Goal: Navigation & Orientation: Find specific page/section

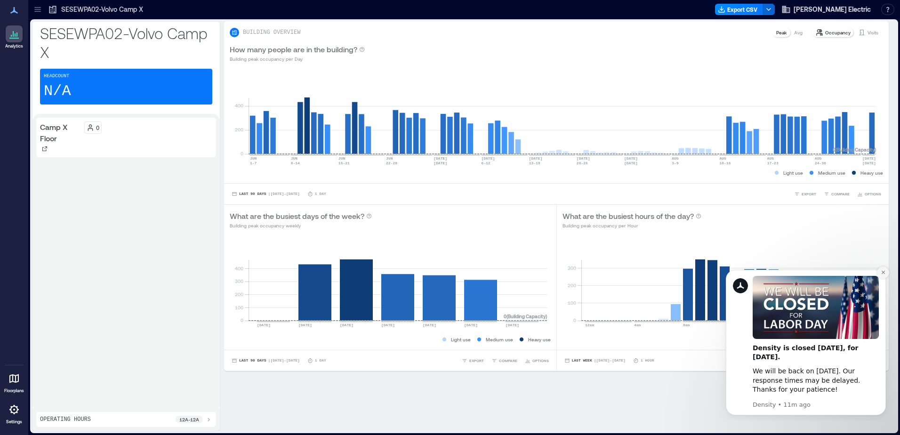
click at [886, 272] on button "Dismiss notification" at bounding box center [883, 273] width 12 height 12
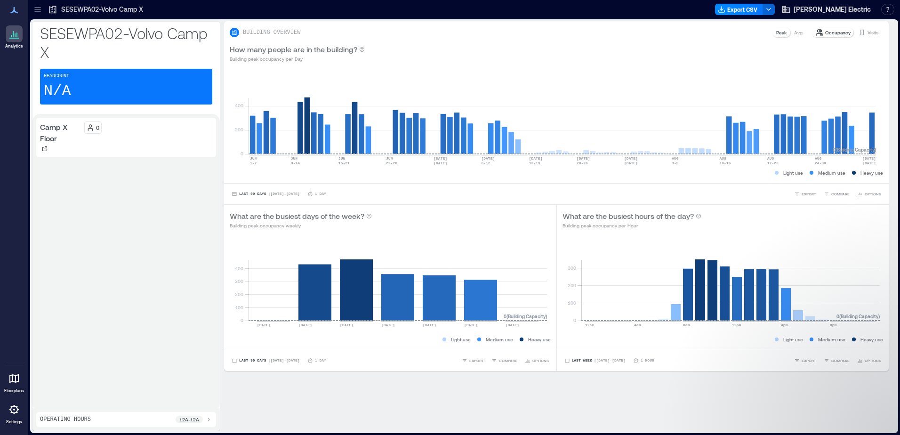
click at [16, 380] on icon at bounding box center [13, 378] width 11 height 11
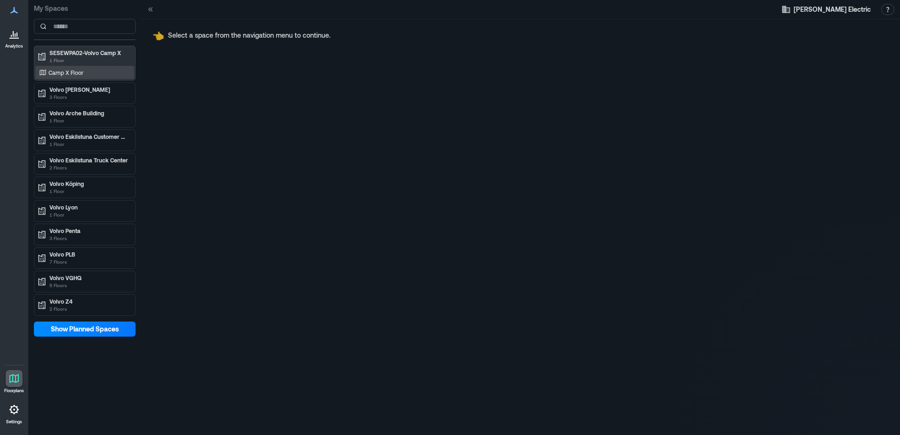
click at [86, 76] on div "Camp X Floor" at bounding box center [82, 72] width 91 height 9
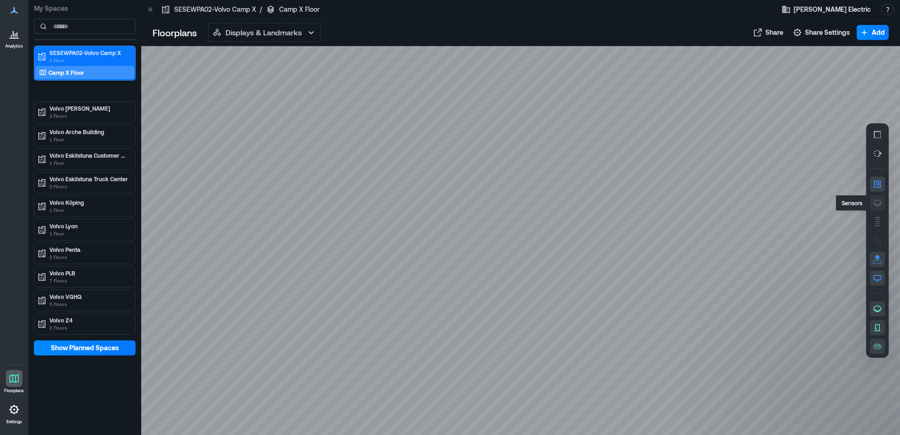
click at [877, 203] on icon "button" at bounding box center [877, 202] width 9 height 9
drag, startPoint x: 701, startPoint y: 144, endPoint x: 449, endPoint y: 148, distance: 251.5
click at [629, 236] on div "A0DXF050" at bounding box center [520, 240] width 759 height 389
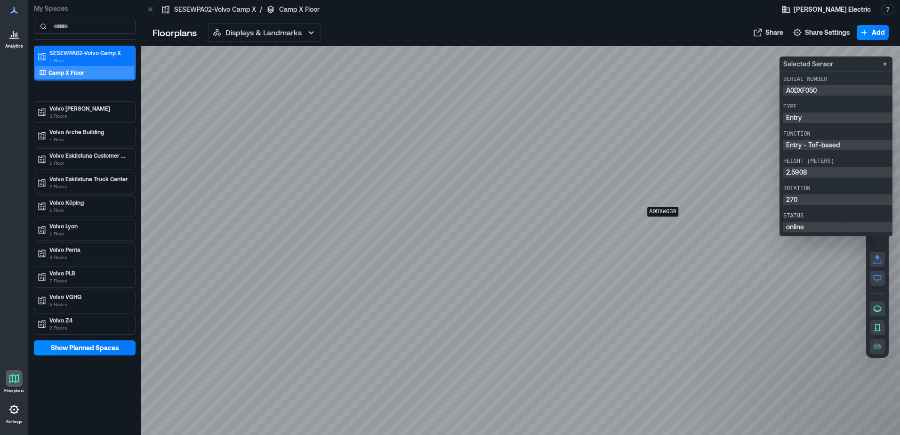
click at [663, 223] on div "A0DXW039" at bounding box center [520, 240] width 759 height 389
click at [663, 218] on div "A0DXE003" at bounding box center [520, 240] width 759 height 389
click at [104, 116] on p "3 Floors" at bounding box center [88, 116] width 79 height 8
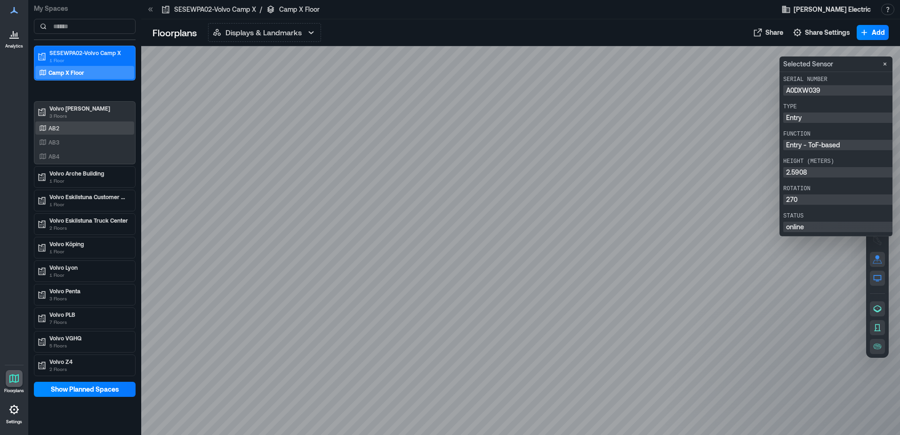
click at [98, 131] on div "AB2" at bounding box center [82, 127] width 91 height 9
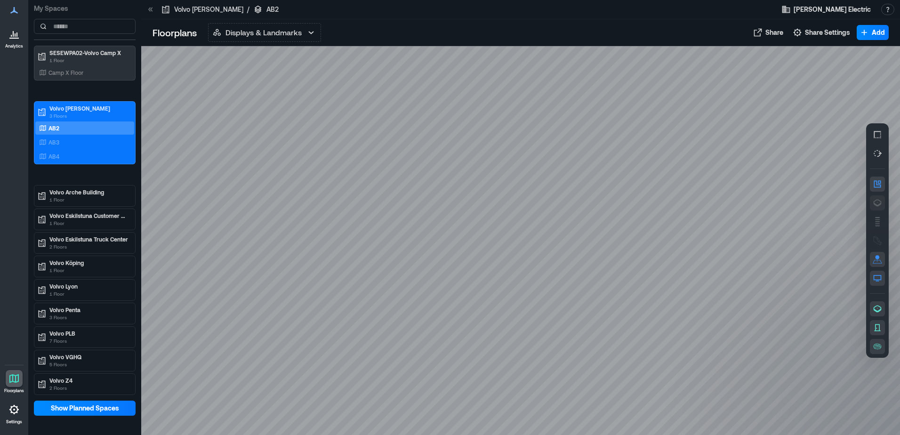
click at [873, 202] on icon "button" at bounding box center [877, 202] width 9 height 9
click at [78, 141] on div "AB3" at bounding box center [82, 141] width 91 height 9
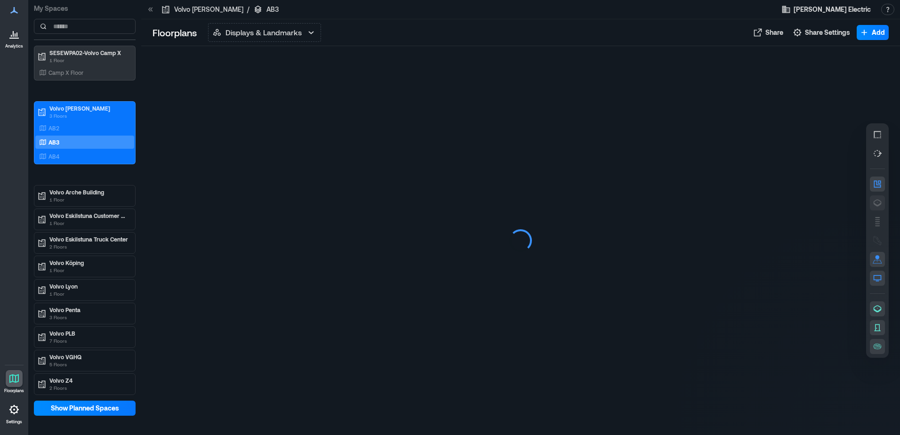
click at [879, 201] on icon "button" at bounding box center [877, 202] width 9 height 9
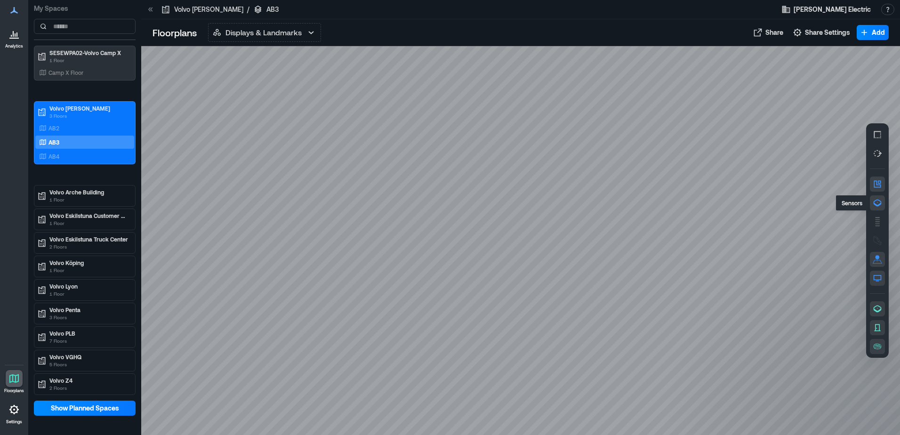
click at [879, 203] on icon "button" at bounding box center [877, 202] width 9 height 9
click at [92, 154] on div "AB4" at bounding box center [82, 156] width 91 height 9
click at [873, 205] on icon "button" at bounding box center [877, 202] width 9 height 9
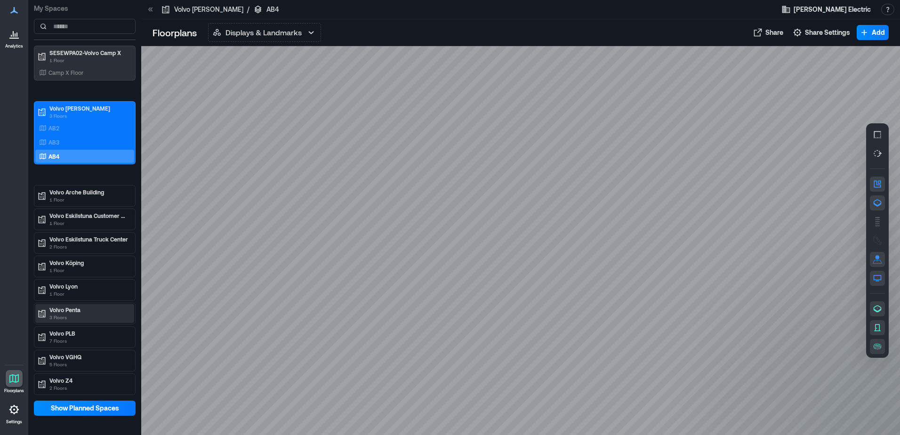
click at [94, 315] on p "3 Floors" at bounding box center [88, 318] width 79 height 8
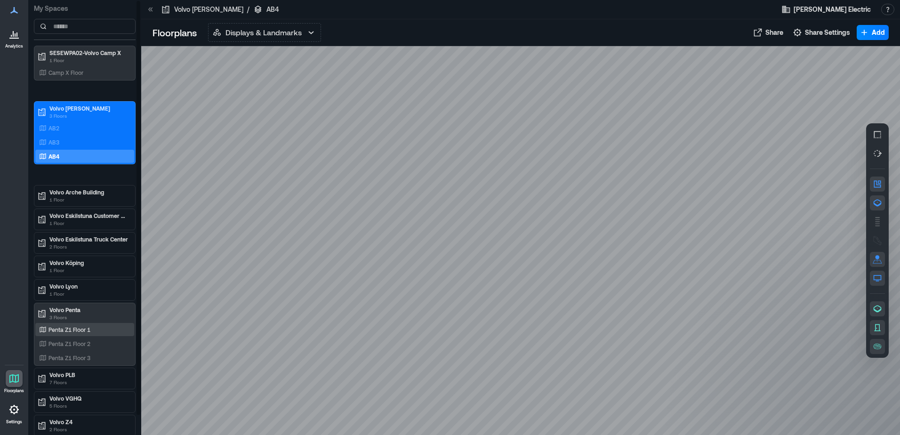
click at [75, 332] on p "Penta Z1 Floor 1" at bounding box center [70, 330] width 42 height 8
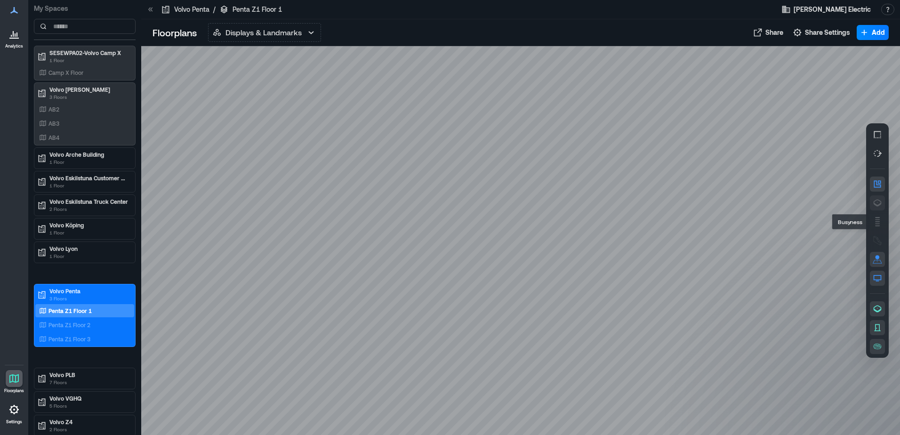
click at [884, 205] on button "button" at bounding box center [877, 202] width 15 height 15
click at [73, 321] on p "Penta Z1 Floor 2" at bounding box center [70, 325] width 42 height 8
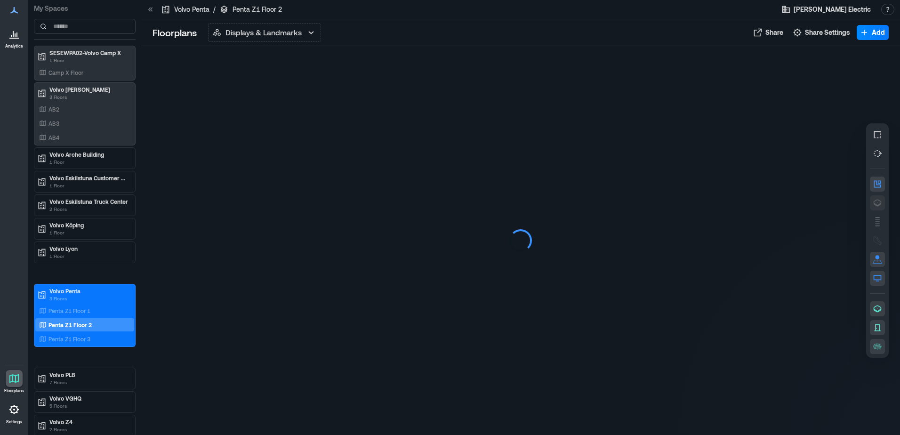
click at [879, 200] on icon "button" at bounding box center [878, 203] width 8 height 7
click at [878, 203] on icon "button" at bounding box center [877, 202] width 9 height 9
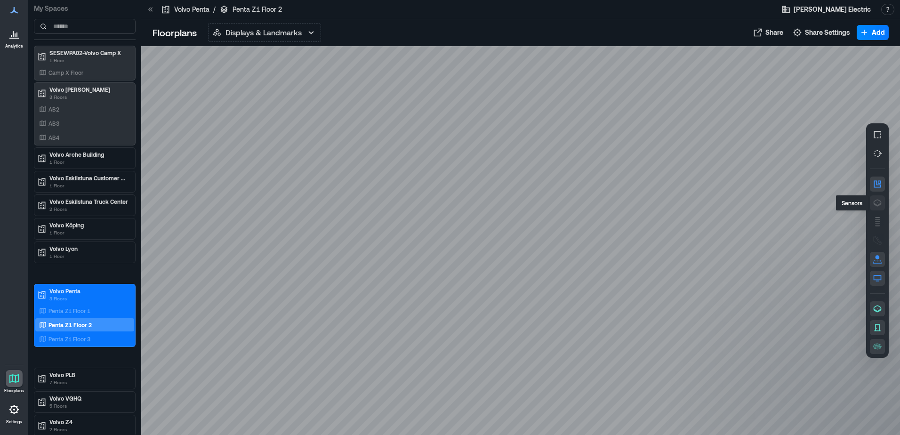
click at [878, 203] on icon "button" at bounding box center [877, 202] width 9 height 9
click at [91, 336] on div "Penta Z1 Floor 3" at bounding box center [82, 338] width 91 height 9
click at [882, 205] on icon "button" at bounding box center [877, 202] width 9 height 9
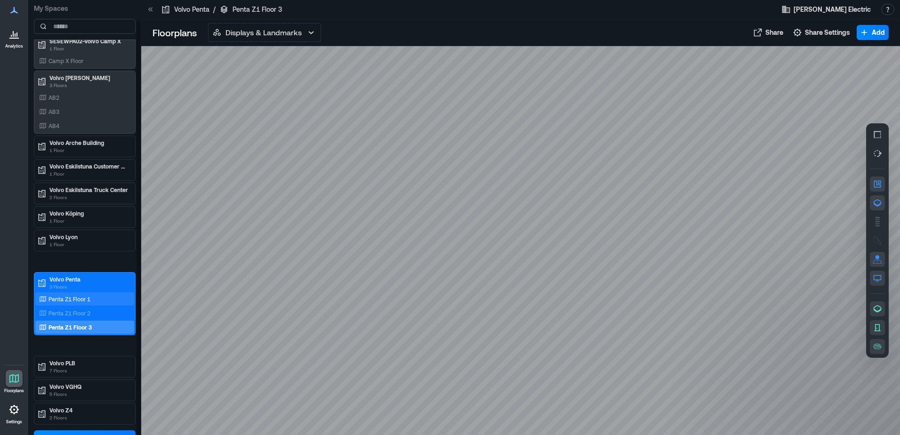
scroll to position [22, 0]
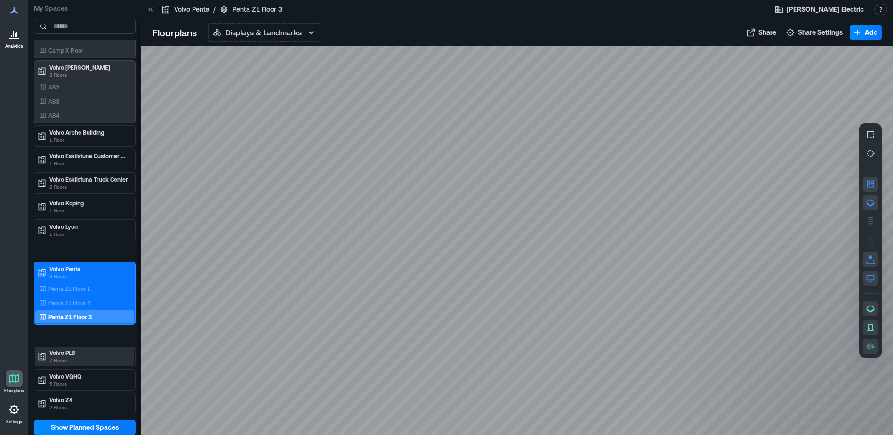
click at [79, 357] on p "7 Floors" at bounding box center [88, 360] width 79 height 8
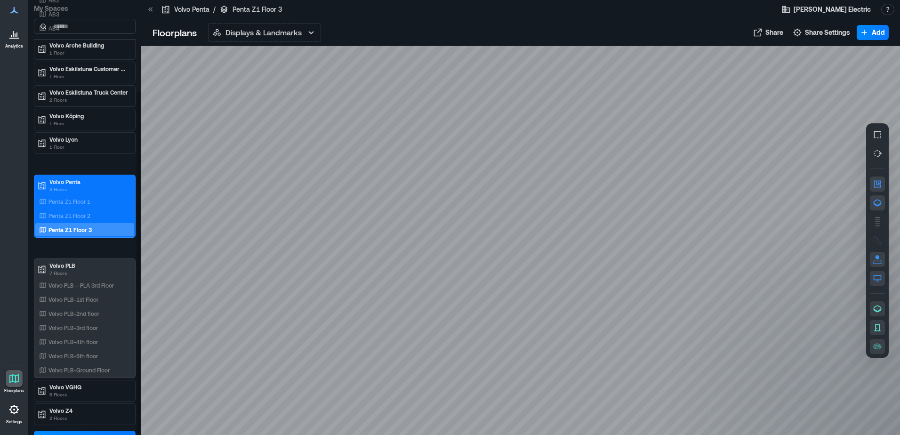
scroll to position [116, 0]
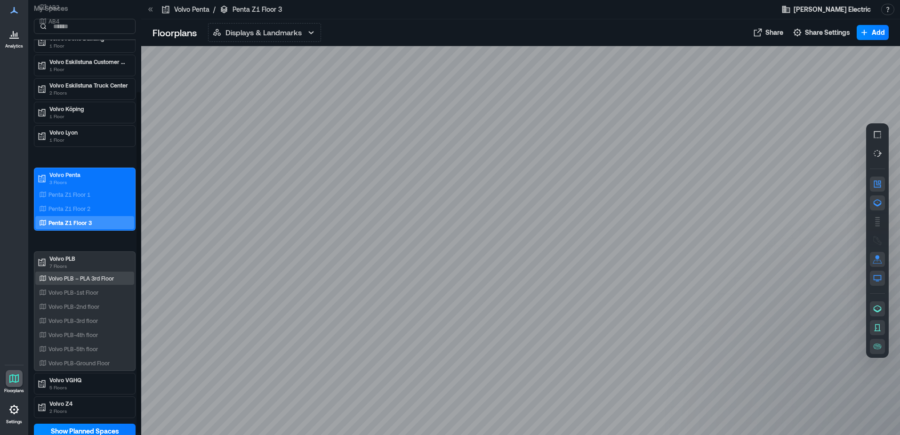
click at [103, 282] on p "Volvo PLB – PLA 3rd Floor" at bounding box center [81, 279] width 65 height 8
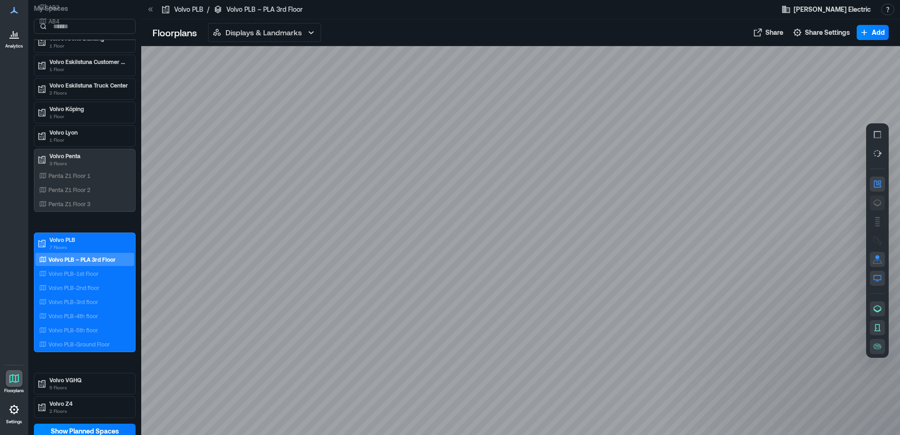
click at [880, 201] on icon "button" at bounding box center [878, 203] width 8 height 7
click at [102, 267] on div "Volvo PLB – PLA 3rd Floor Volvo PLB-1st Floor Volvo PLB-2nd floor Volvo PLB-3rd…" at bounding box center [84, 302] width 99 height 98
drag, startPoint x: 102, startPoint y: 267, endPoint x: 97, endPoint y: 270, distance: 6.4
click at [97, 270] on p "Volvo PLB-1st Floor" at bounding box center [74, 274] width 50 height 8
click at [879, 207] on icon "button" at bounding box center [877, 202] width 9 height 9
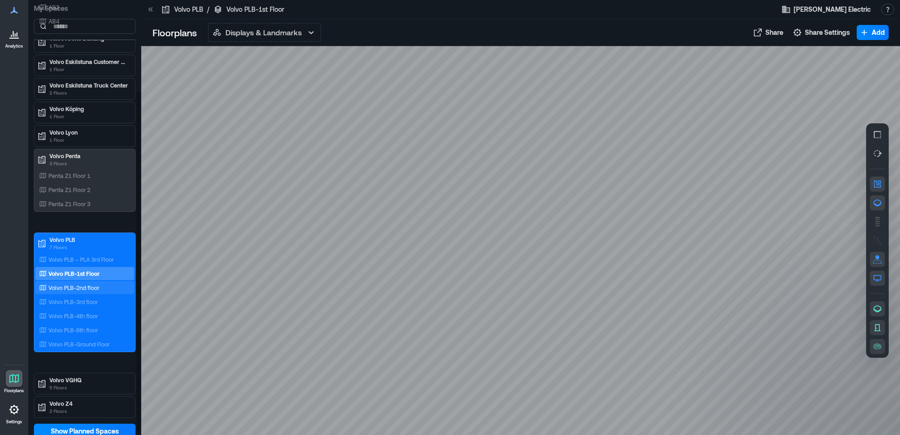
click at [109, 291] on div "Volvo PLB-2nd floor" at bounding box center [82, 287] width 91 height 9
click at [881, 204] on icon "button" at bounding box center [878, 203] width 8 height 7
click at [111, 300] on div "Volvo PLB-3rd floor" at bounding box center [82, 301] width 91 height 9
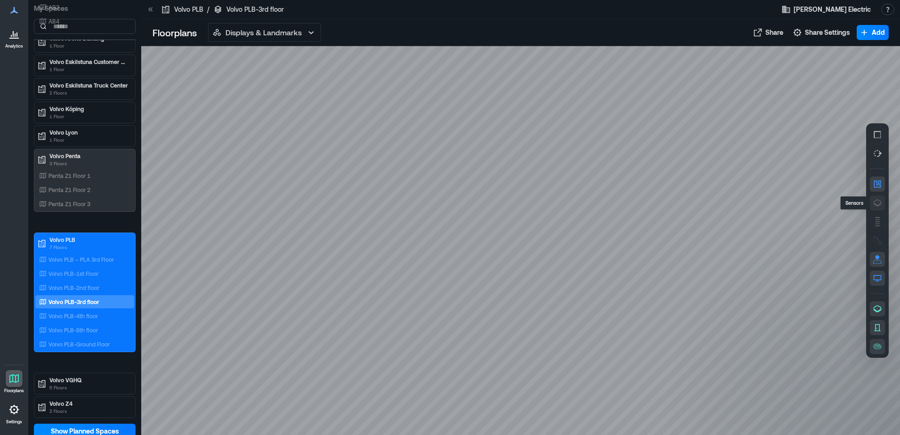
click at [879, 204] on icon "button" at bounding box center [877, 202] width 9 height 9
click at [87, 314] on p "Volvo PLB-4th floor" at bounding box center [73, 316] width 49 height 8
click at [880, 207] on icon "button" at bounding box center [877, 202] width 9 height 9
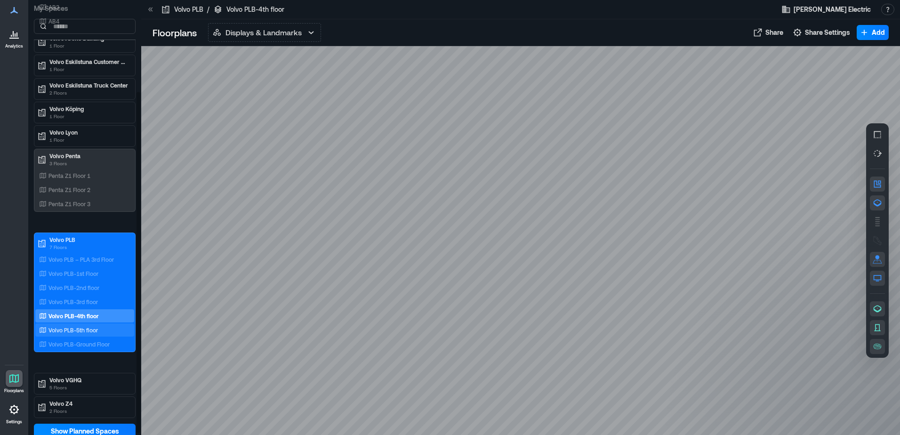
click at [86, 331] on p "Volvo PLB-5th floor" at bounding box center [73, 330] width 49 height 8
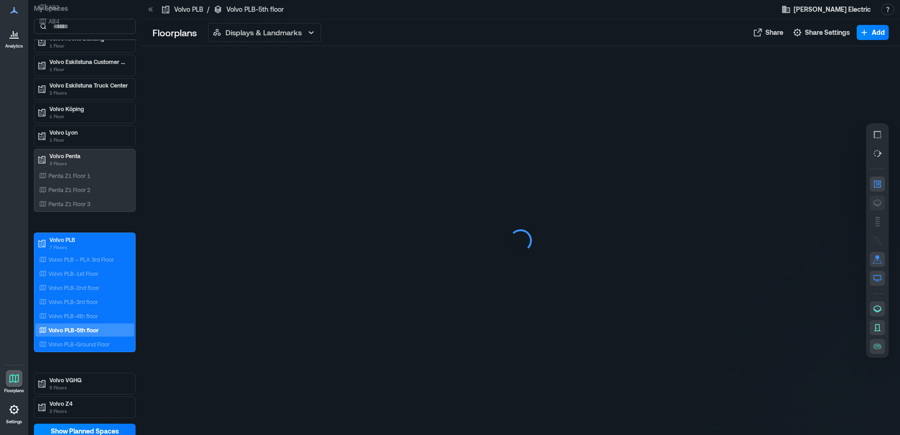
click at [881, 204] on icon "button" at bounding box center [878, 203] width 8 height 7
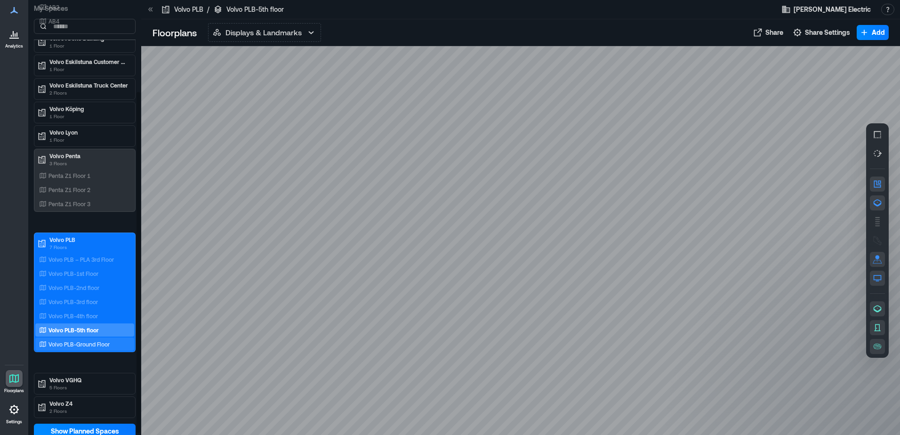
click at [89, 344] on p "Volvo PLB-Ground Floor" at bounding box center [79, 344] width 61 height 8
click at [875, 201] on icon "button" at bounding box center [878, 203] width 8 height 7
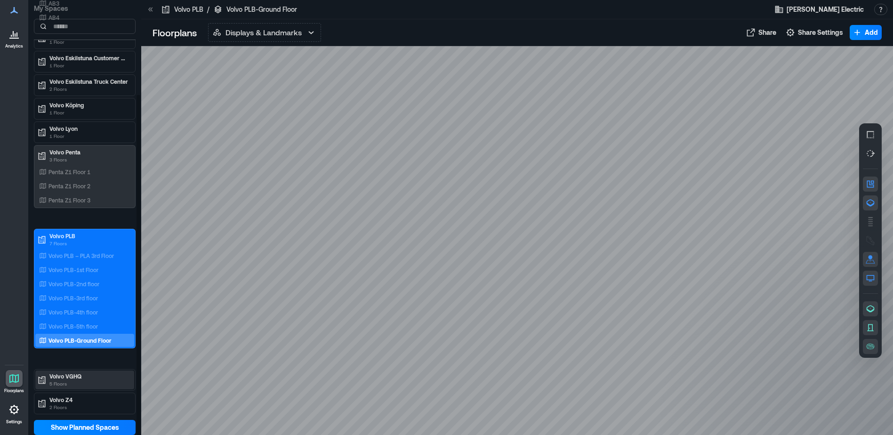
click at [82, 381] on p "5 Floors" at bounding box center [88, 384] width 79 height 8
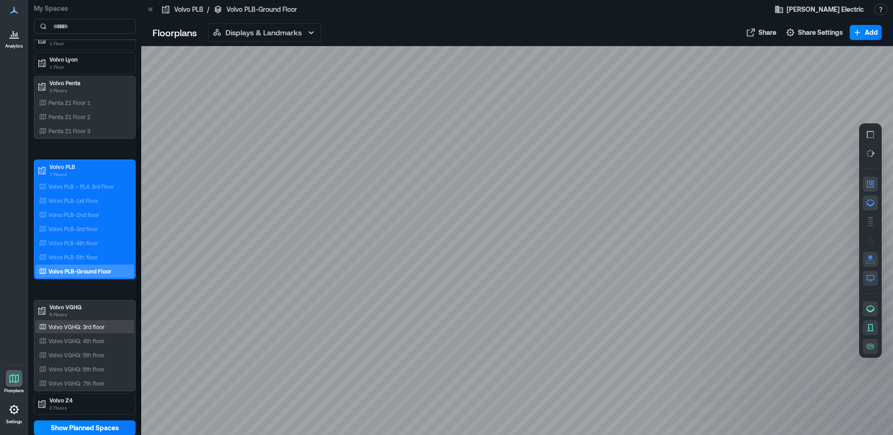
scroll to position [190, 0]
click at [95, 327] on p "Volvo VGHQ: 3rd floor" at bounding box center [77, 327] width 56 height 8
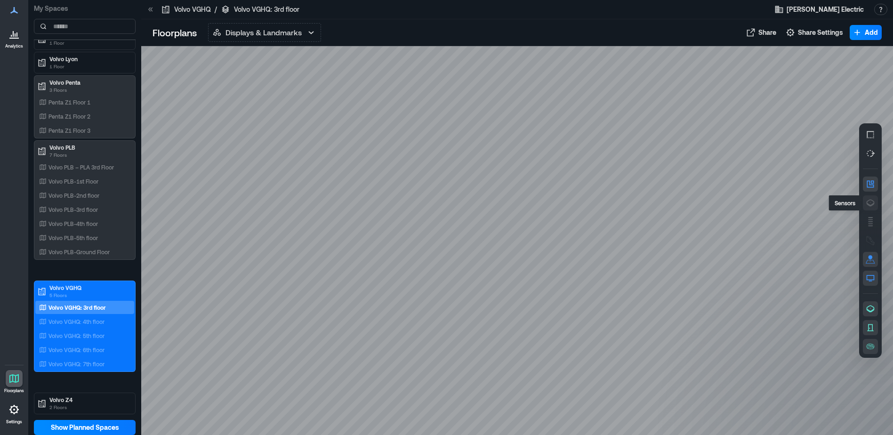
click at [868, 198] on icon "button" at bounding box center [870, 202] width 9 height 9
click at [96, 327] on div "Volvo VGHQ: 4th floor" at bounding box center [84, 321] width 99 height 13
click at [884, 202] on div at bounding box center [517, 240] width 752 height 389
click at [878, 202] on div at bounding box center [870, 240] width 23 height 234
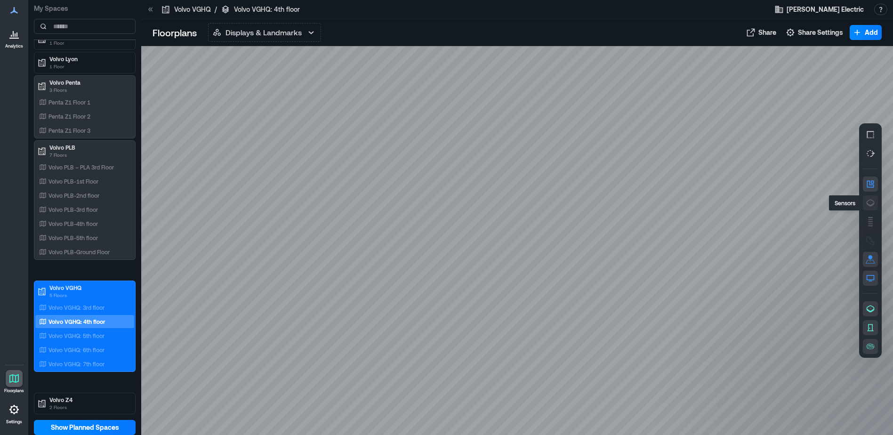
click at [876, 202] on button "button" at bounding box center [870, 202] width 15 height 15
click at [64, 333] on p "Volvo VGHQ: 5th floor" at bounding box center [77, 336] width 56 height 8
click at [873, 207] on icon "button" at bounding box center [870, 202] width 9 height 9
click at [104, 346] on div "Volvo VGHQ: 6th floor" at bounding box center [82, 349] width 91 height 9
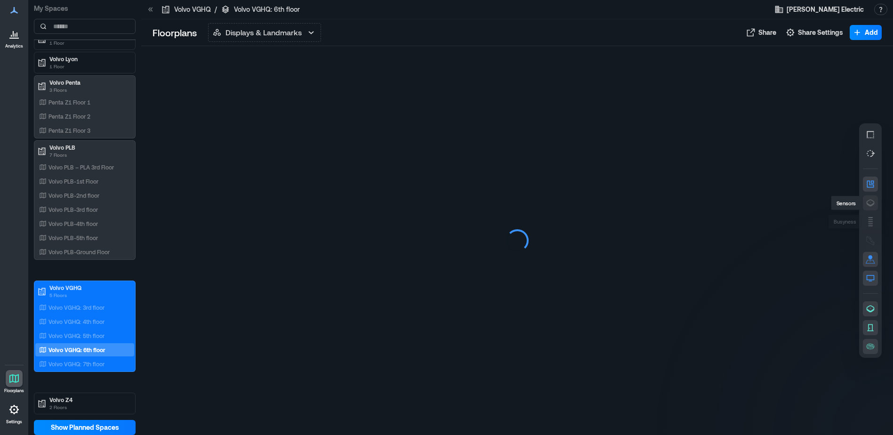
click at [866, 202] on icon "button" at bounding box center [870, 202] width 9 height 9
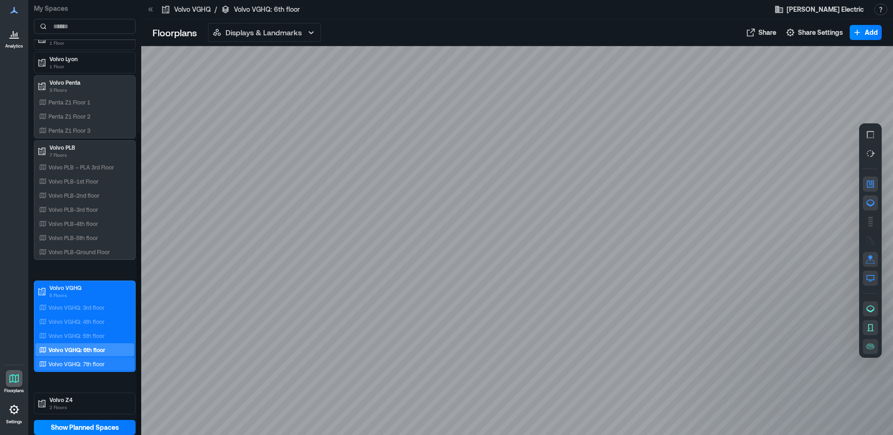
click at [75, 358] on div "Volvo VGHQ: 7th floor" at bounding box center [84, 363] width 99 height 13
click at [873, 199] on icon "button" at bounding box center [870, 202] width 9 height 9
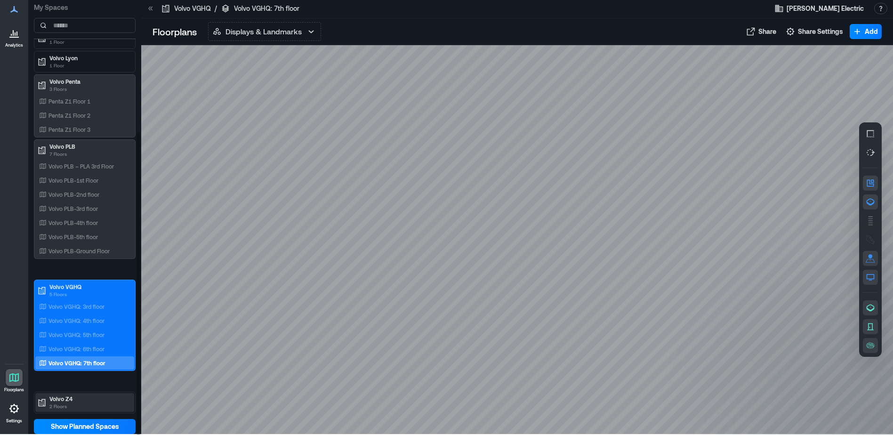
click at [81, 403] on p "2 Floors" at bounding box center [88, 407] width 79 height 8
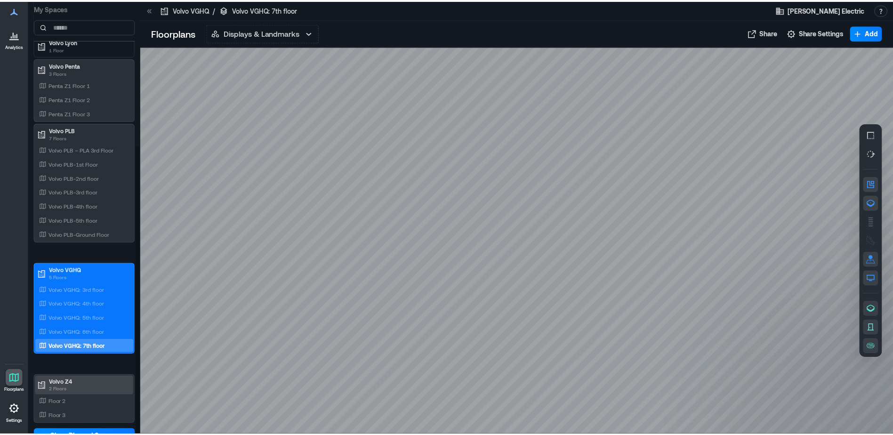
scroll to position [217, 0]
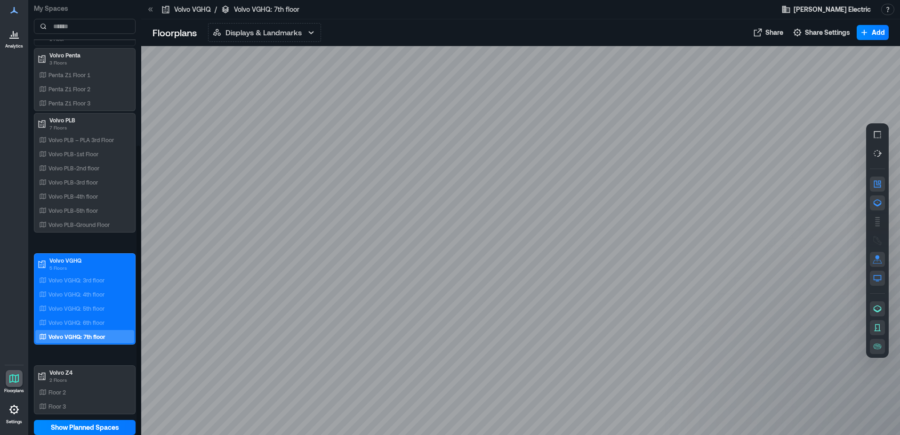
click at [83, 399] on div "Floor 2 Floor 3" at bounding box center [84, 399] width 99 height 27
click at [84, 397] on div "Floor 2" at bounding box center [84, 392] width 99 height 13
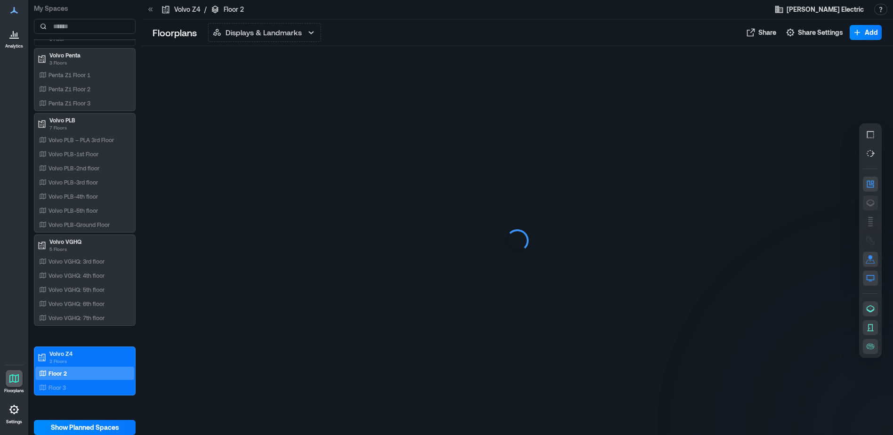
click at [867, 202] on icon "button" at bounding box center [871, 203] width 8 height 7
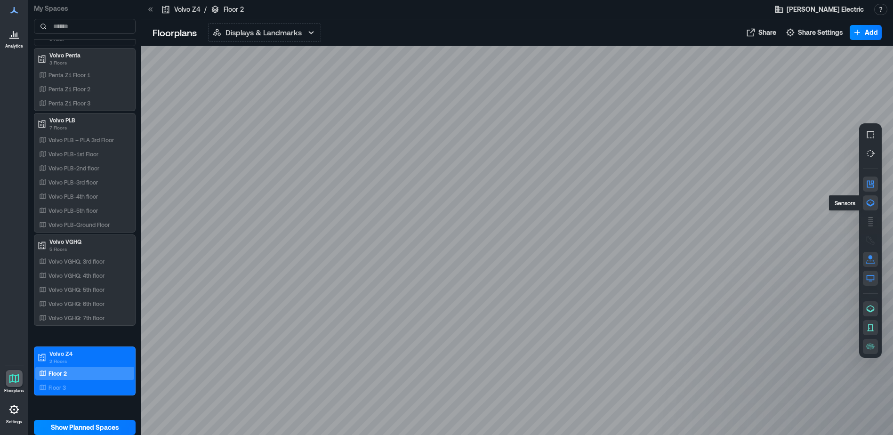
click at [868, 201] on icon "button" at bounding box center [870, 202] width 9 height 9
click at [70, 387] on div "Floor 3" at bounding box center [82, 387] width 91 height 9
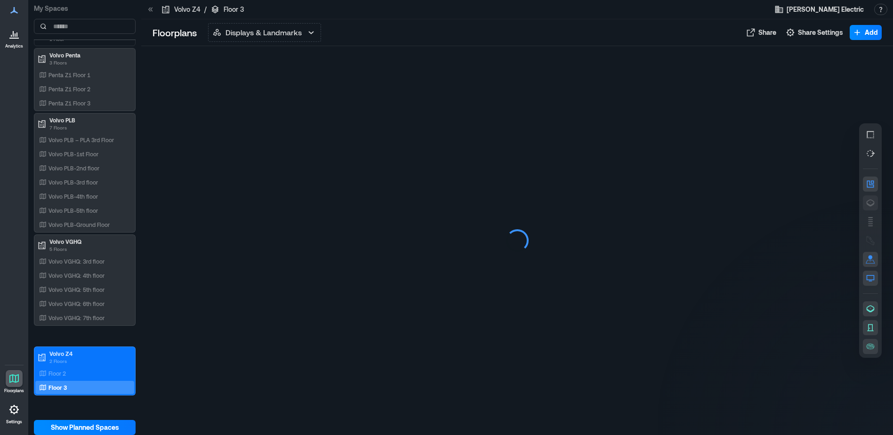
click at [873, 205] on icon "button" at bounding box center [871, 203] width 8 height 7
